Goal: Find specific page/section: Find specific page/section

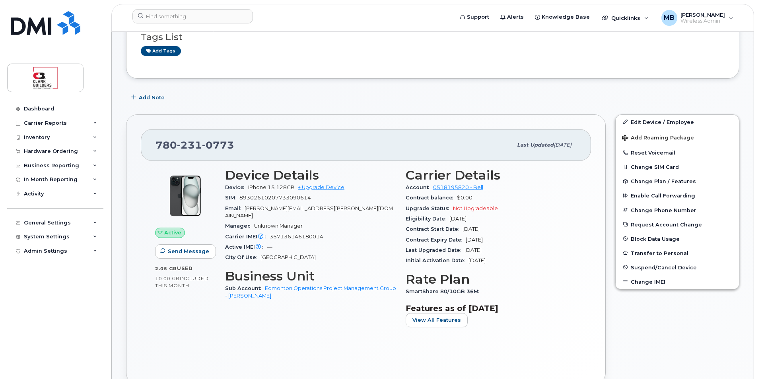
scroll to position [199, 0]
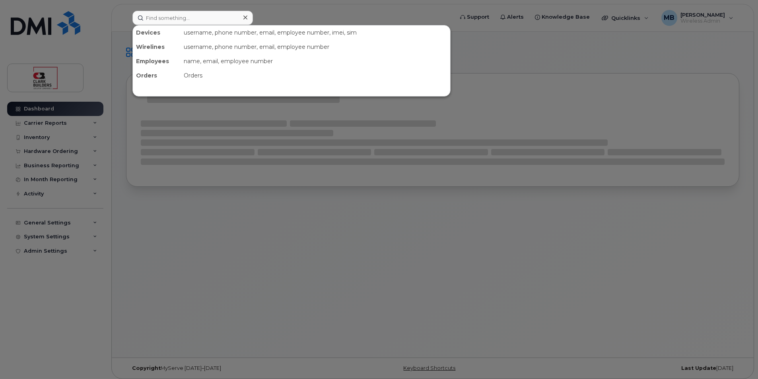
click at [177, 21] on input at bounding box center [192, 18] width 120 height 14
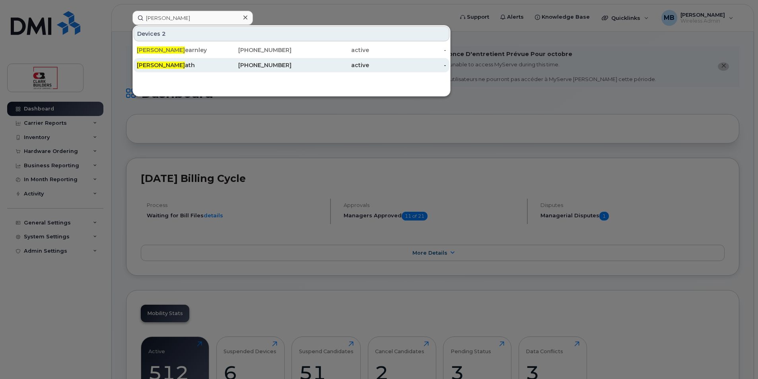
type input "Cory f"
click at [201, 65] on div "Cory F ath" at bounding box center [176, 65] width 78 height 8
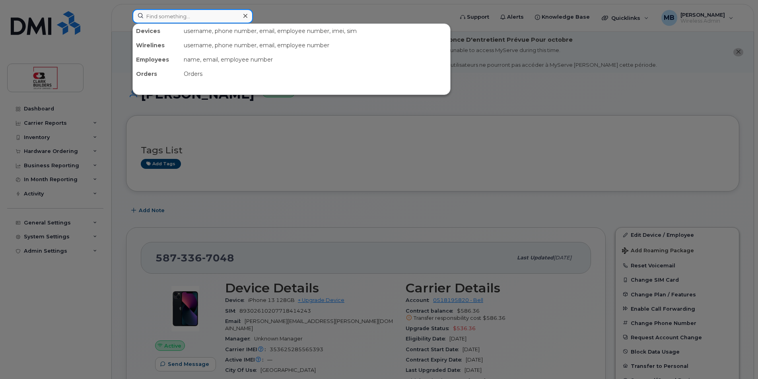
click at [175, 12] on input at bounding box center [192, 16] width 120 height 14
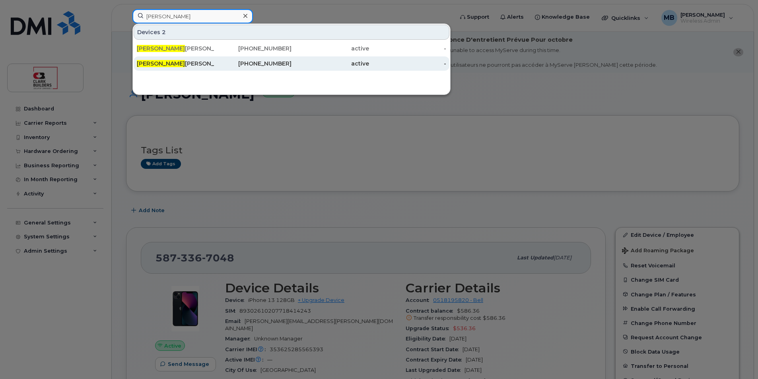
type input "[PERSON_NAME]"
click at [179, 65] on div "[PERSON_NAME]" at bounding box center [176, 64] width 78 height 8
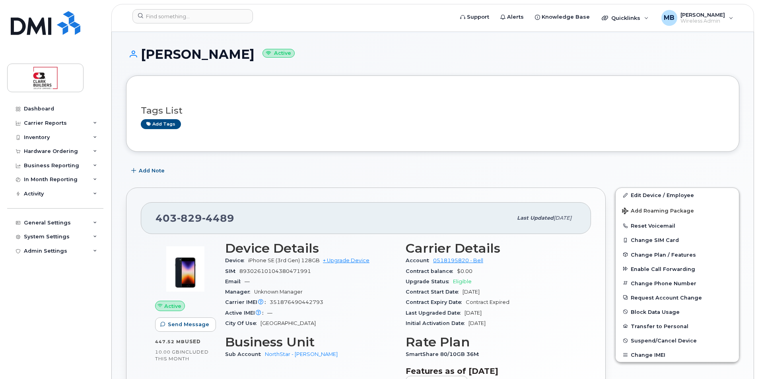
scroll to position [119, 0]
